Goal: Task Accomplishment & Management: Complete application form

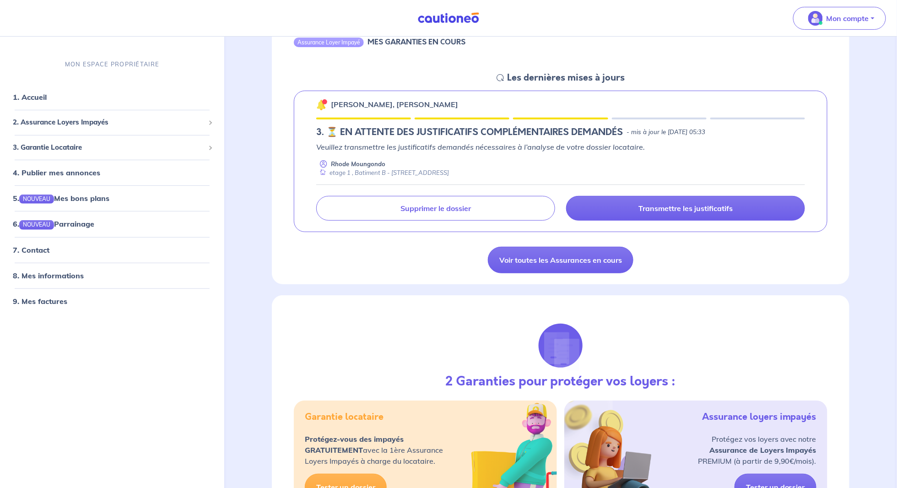
scroll to position [137, 0]
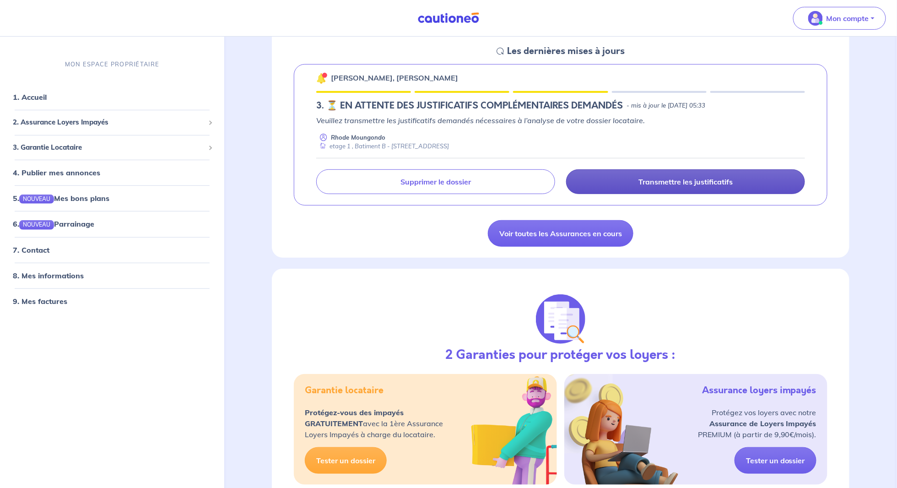
click at [632, 184] on link "Transmettre les justificatifs" at bounding box center [685, 181] width 239 height 25
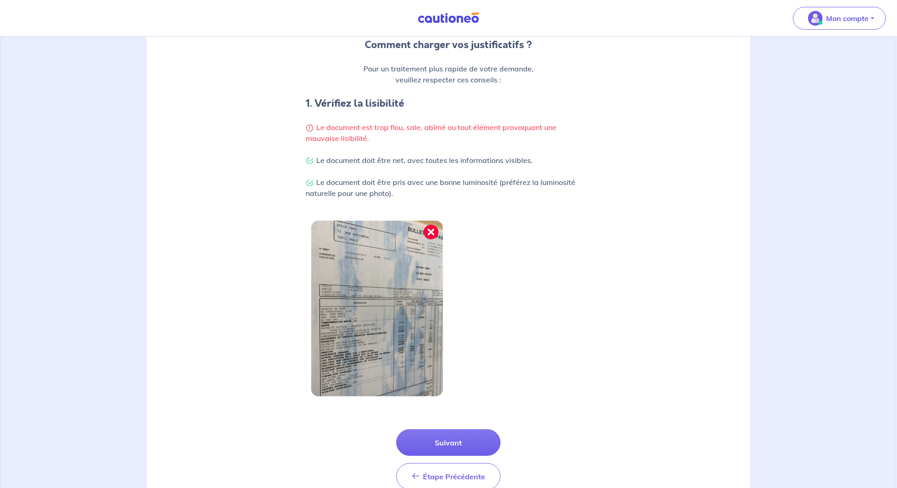
scroll to position [167, 0]
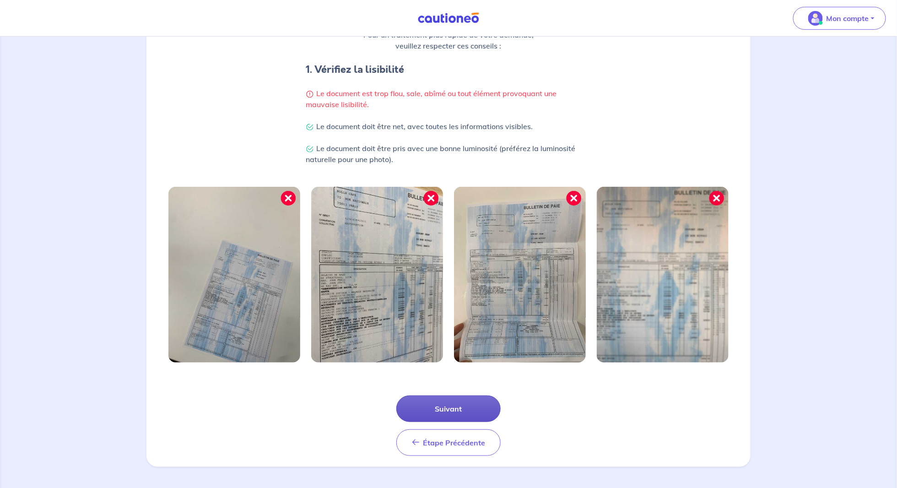
click at [460, 399] on button "Suivant" at bounding box center [448, 408] width 104 height 27
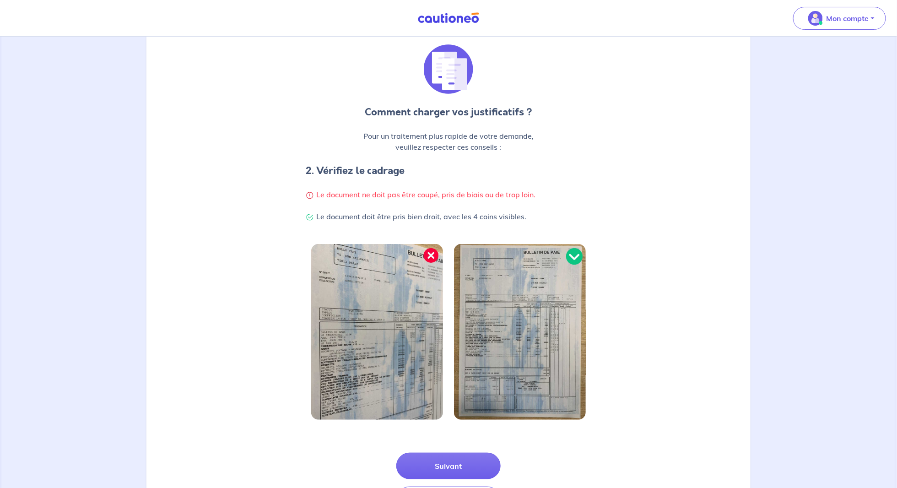
scroll to position [123, 0]
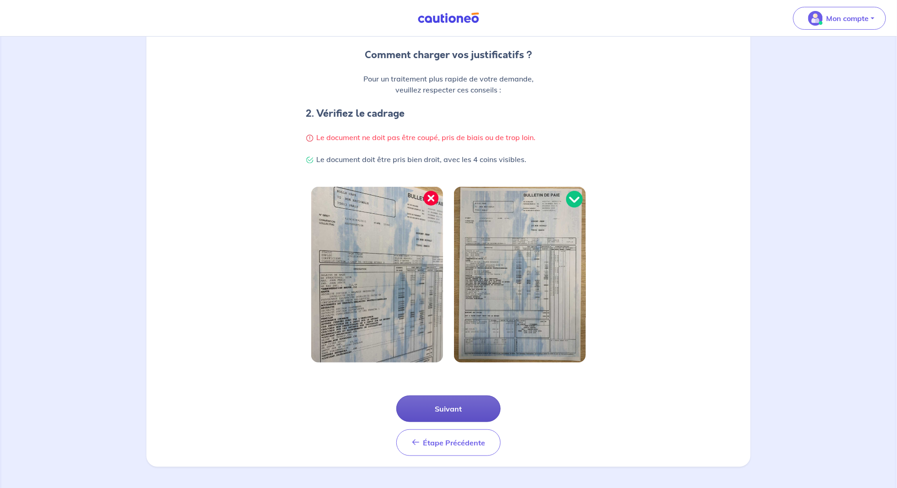
click at [465, 400] on button "Suivant" at bounding box center [448, 408] width 104 height 27
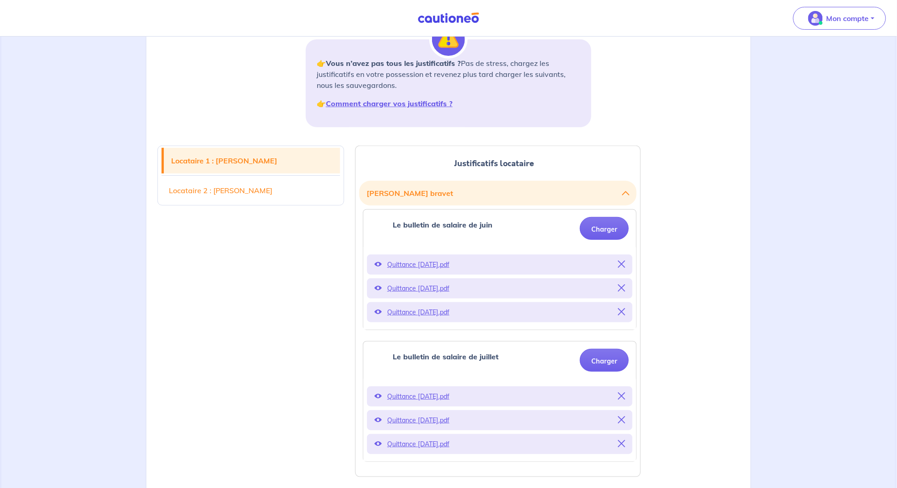
scroll to position [183, 0]
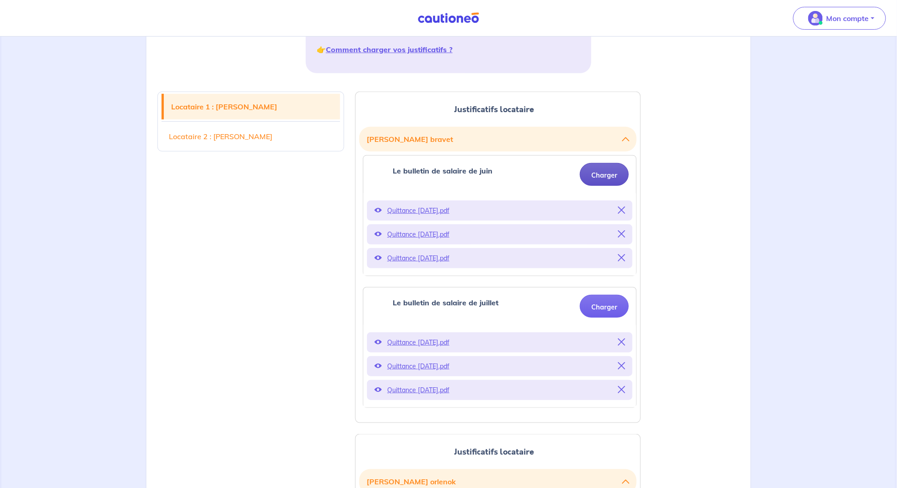
click at [598, 173] on button "Charger" at bounding box center [604, 174] width 49 height 23
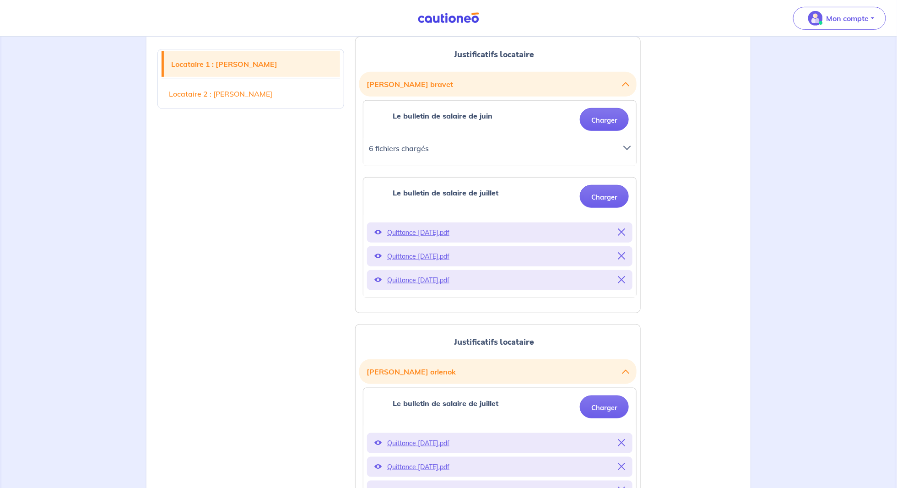
scroll to position [229, 0]
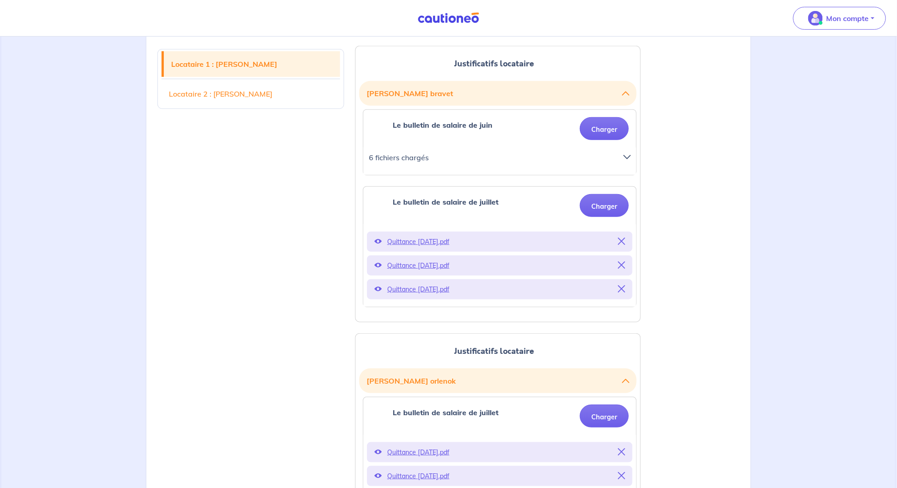
click at [627, 156] on icon at bounding box center [626, 156] width 7 height 7
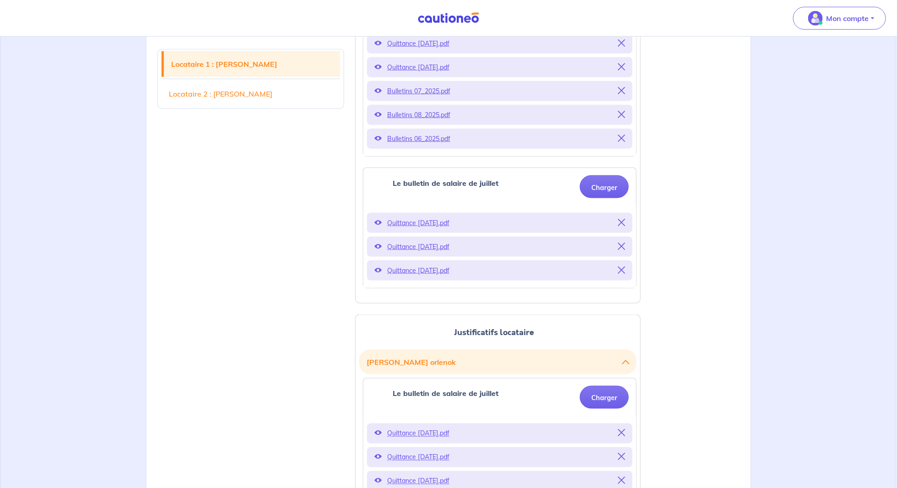
scroll to position [412, 0]
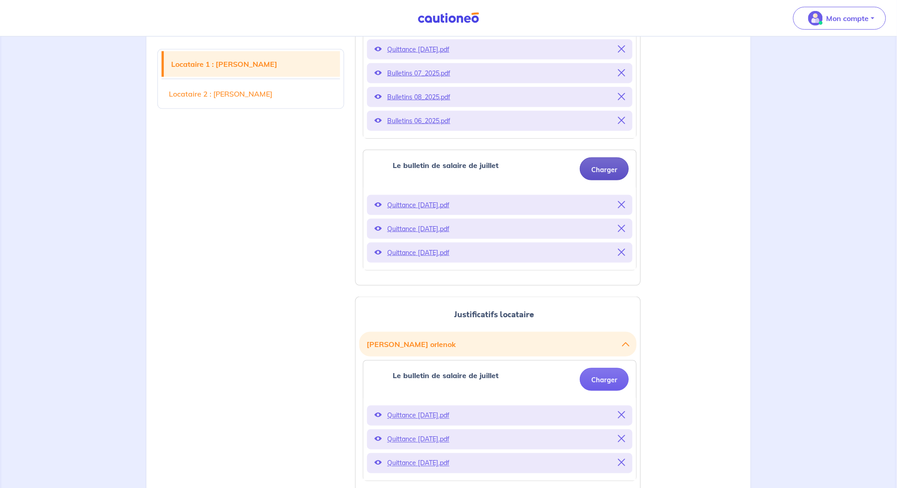
click at [596, 166] on button "Charger" at bounding box center [604, 168] width 49 height 23
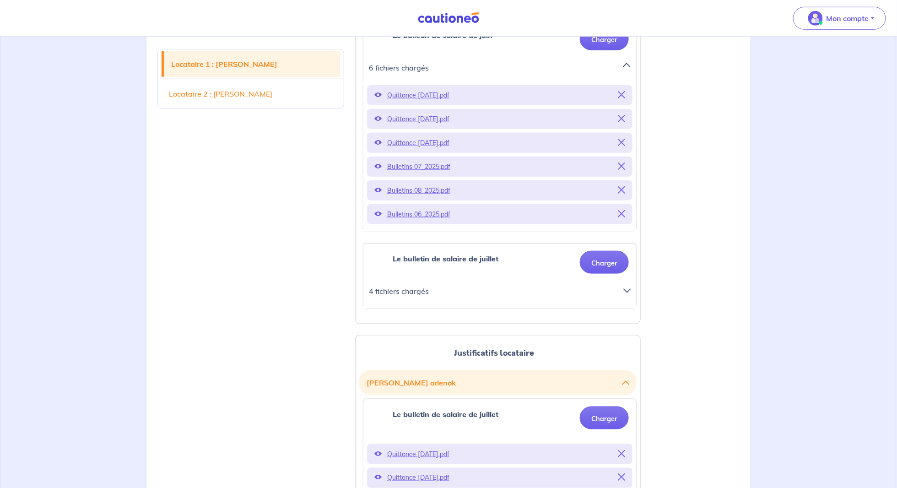
scroll to position [320, 0]
click at [628, 287] on icon at bounding box center [626, 288] width 7 height 7
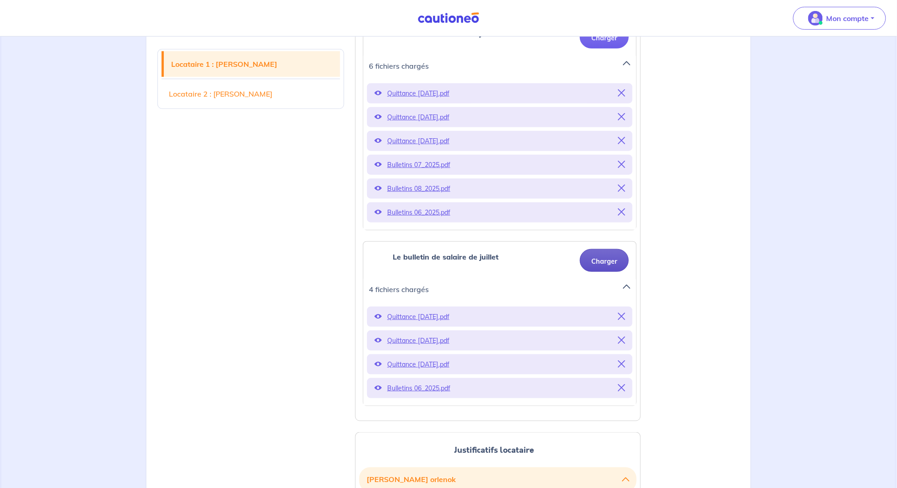
click at [602, 263] on button "Charger" at bounding box center [604, 260] width 49 height 23
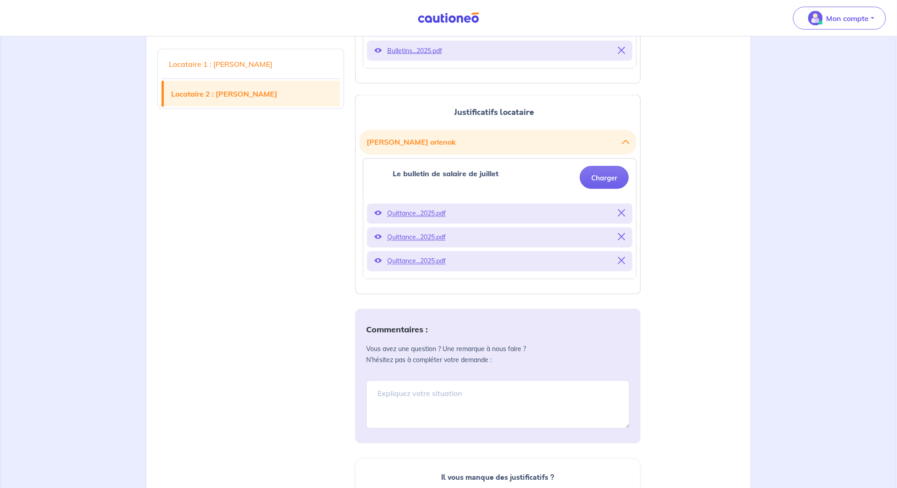
scroll to position [732, 0]
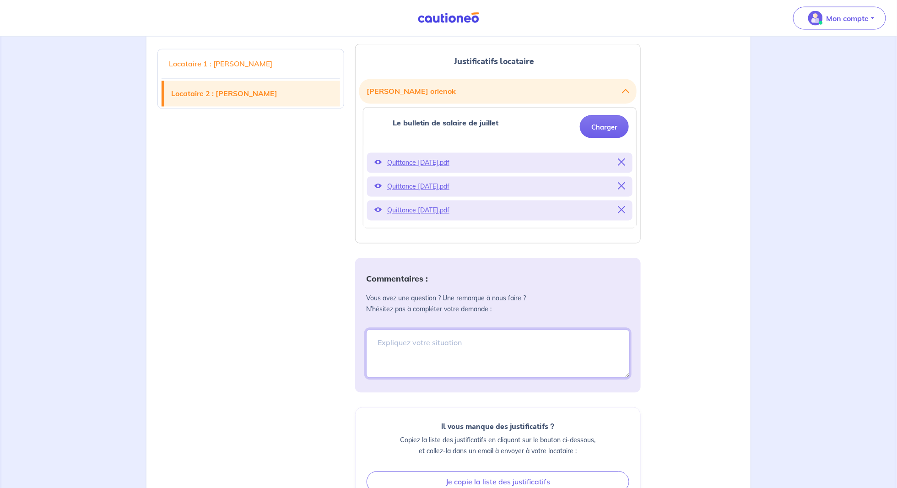
click at [508, 342] on textarea at bounding box center [498, 354] width 264 height 49
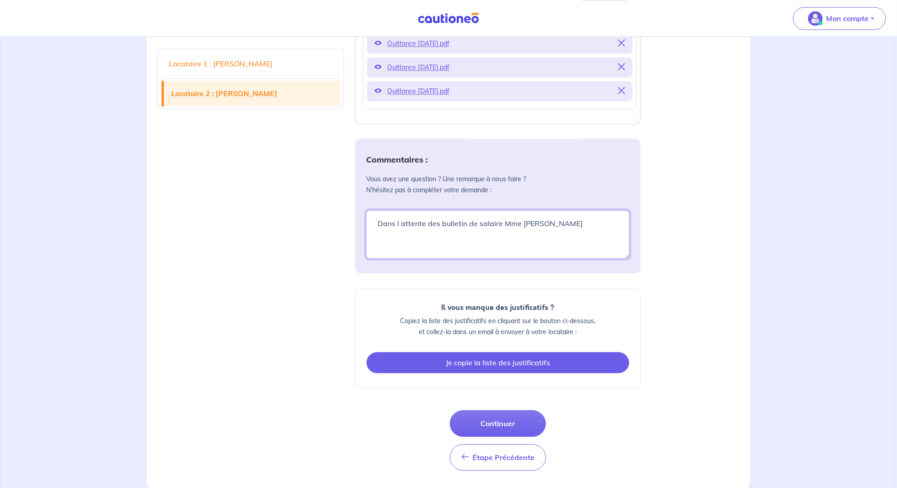
scroll to position [852, 0]
type textarea "Dans l attente des bulletin de salaire Mme [PERSON_NAME]"
click at [500, 356] on button "Je copie la liste des justificatifs" at bounding box center [498, 361] width 263 height 21
click at [500, 357] on button "Copié" at bounding box center [498, 361] width 263 height 21
click at [485, 364] on button "Je copie la liste des justificatifs" at bounding box center [498, 361] width 263 height 21
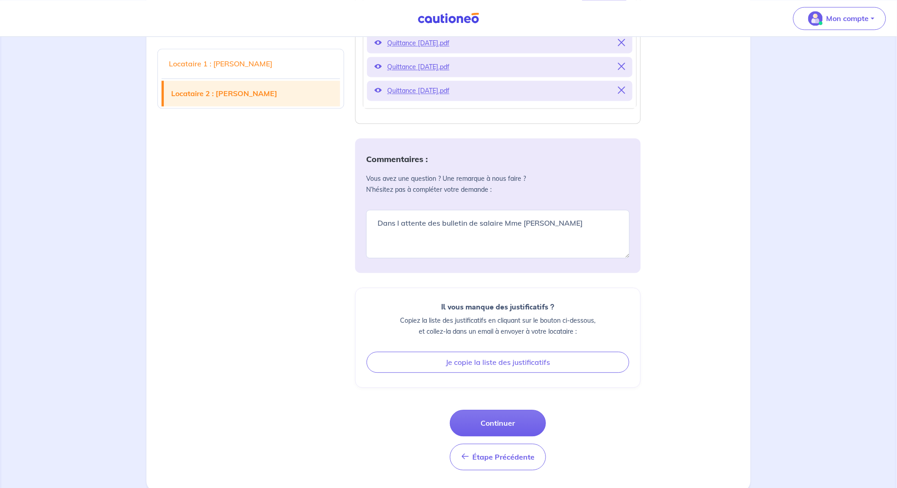
click at [483, 324] on p "Copiez la liste des justificatifs en cliquant sur le bouton ci-dessous, et coll…" at bounding box center [498, 326] width 263 height 22
click at [484, 308] on h6 "Il vous manque des justificatifs ?" at bounding box center [498, 307] width 263 height 9
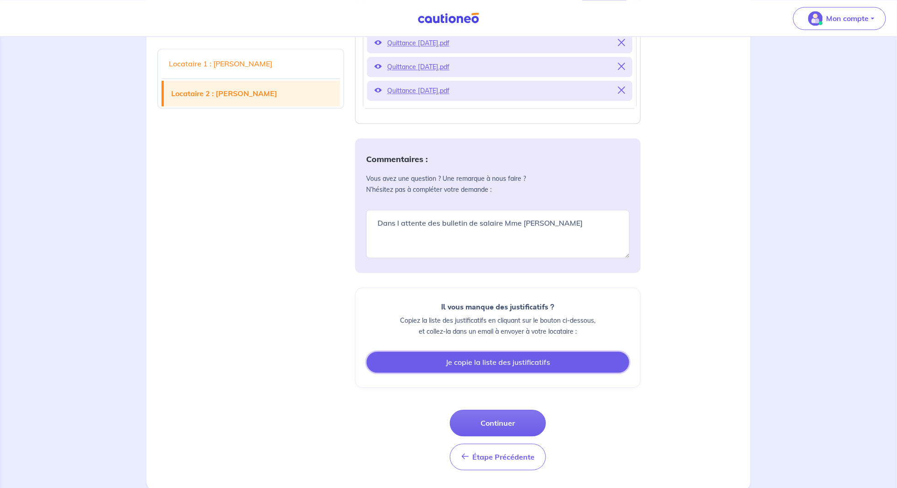
click at [491, 359] on button "Je copie la liste des justificatifs" at bounding box center [498, 361] width 263 height 21
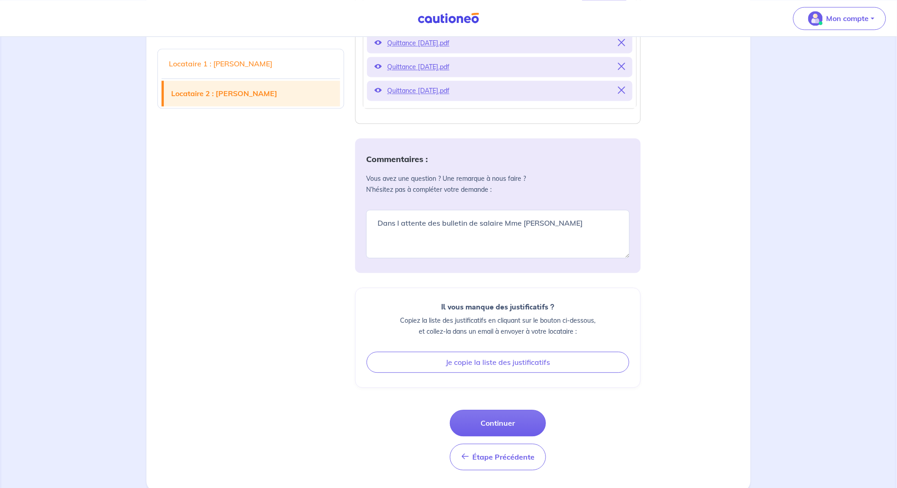
click at [600, 374] on div "Il vous manque des justificatifs ? Copiez la liste des justificatifs en cliquan…" at bounding box center [498, 337] width 286 height 100
click at [616, 389] on div "Commentaires : Vous avez une question ? Une remarque à nous faire ? N’hésitez p…" at bounding box center [498, 304] width 286 height 332
click at [525, 420] on button "Continuer" at bounding box center [498, 423] width 96 height 27
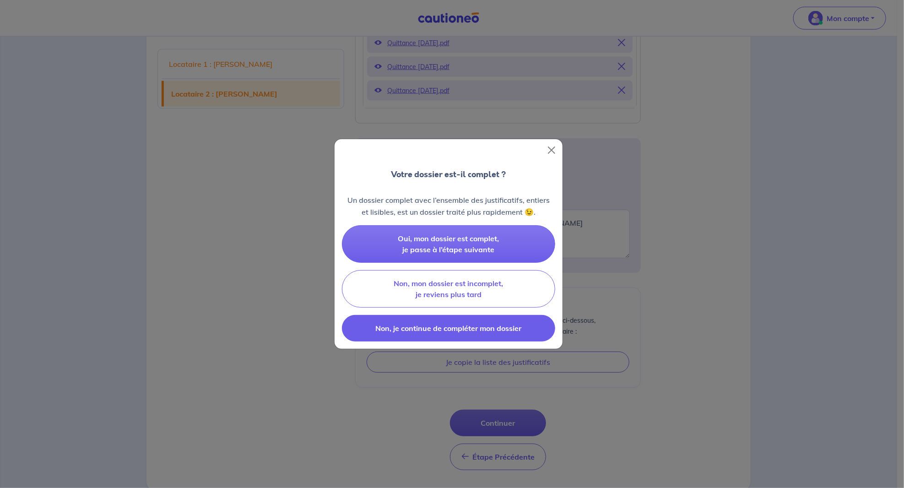
click at [459, 328] on span "Non, je continue de compléter mon dossier" at bounding box center [449, 328] width 146 height 9
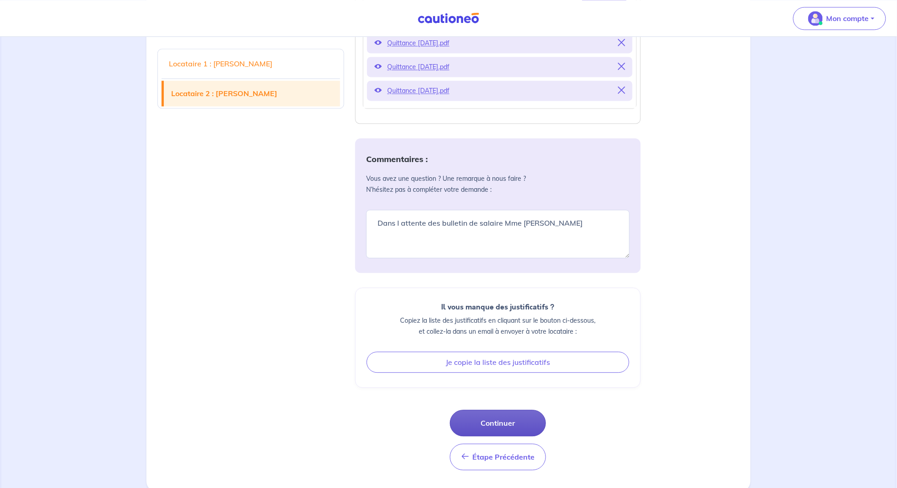
click at [495, 412] on button "Continuer" at bounding box center [498, 423] width 96 height 27
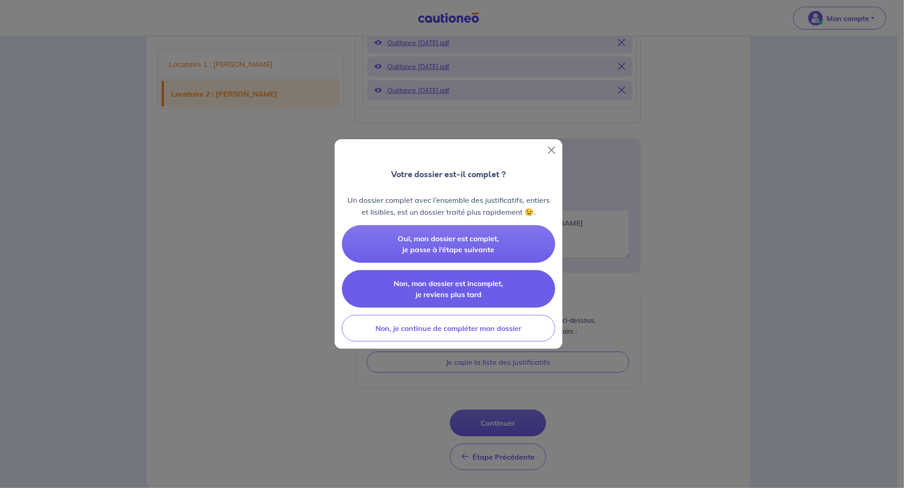
click at [443, 292] on span "Non, mon dossier est incomplet, je reviens plus tard" at bounding box center [448, 289] width 109 height 20
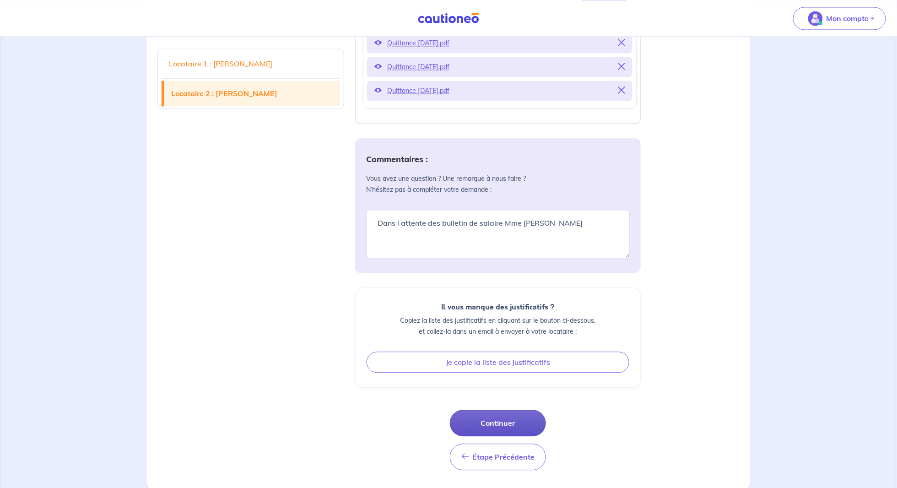
click at [487, 416] on button "Continuer" at bounding box center [498, 423] width 96 height 27
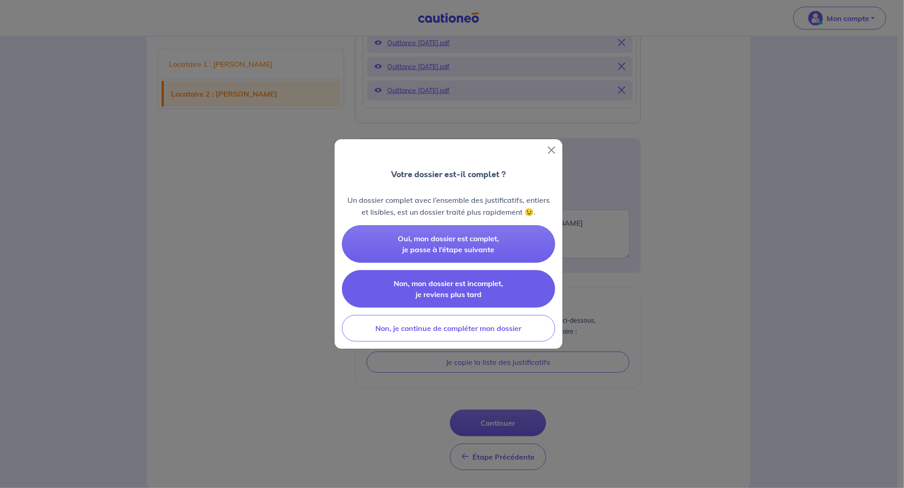
click at [445, 288] on button "Non, mon dossier est incomplet, je reviens plus tard" at bounding box center [448, 289] width 213 height 38
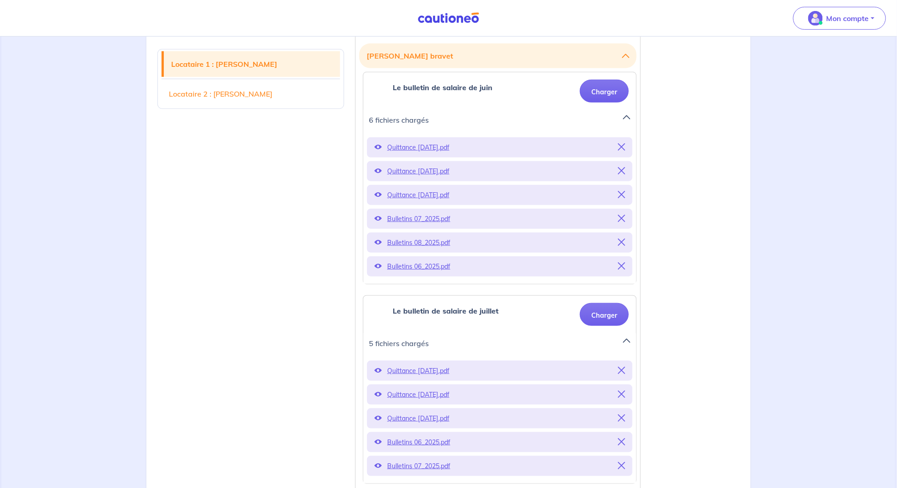
scroll to position [257, 0]
